Goal: Find specific page/section: Find specific page/section

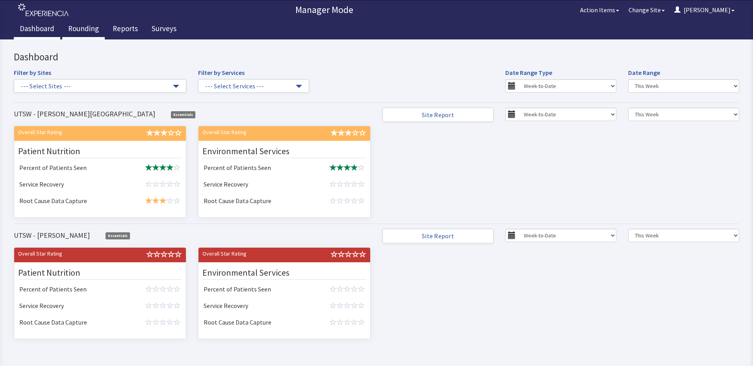
click at [87, 26] on link "Rounding" at bounding box center [83, 30] width 43 height 20
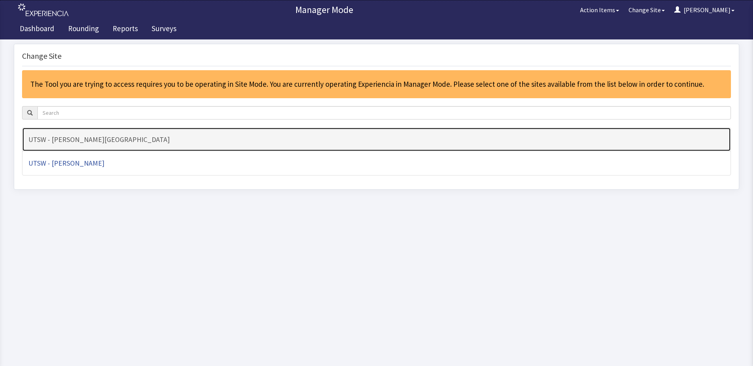
click at [113, 142] on h4 "UTSW - [PERSON_NAME][GEOGRAPHIC_DATA]" at bounding box center [376, 140] width 697 height 8
